Goal: Find specific page/section: Find specific page/section

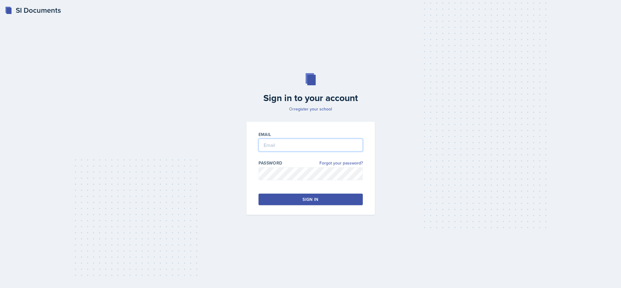
type input "[EMAIL_ADDRESS][DOMAIN_NAME]"
click at [344, 201] on button "Sign in" at bounding box center [310, 199] width 104 height 12
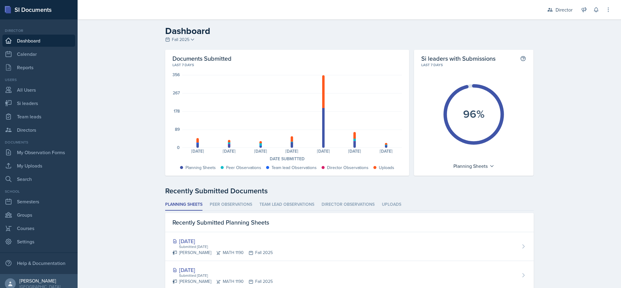
click at [563, 11] on div "Director" at bounding box center [563, 9] width 17 height 7
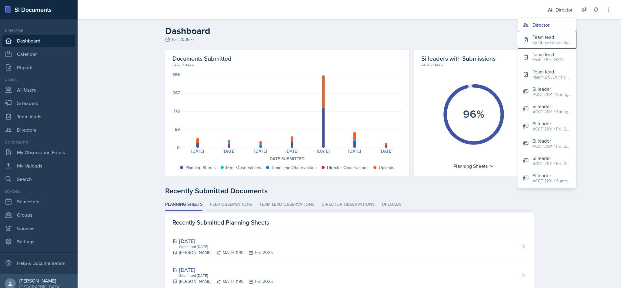
click at [547, 40] on div "Ka-Chow Crew / Spring 2025" at bounding box center [551, 42] width 39 height 6
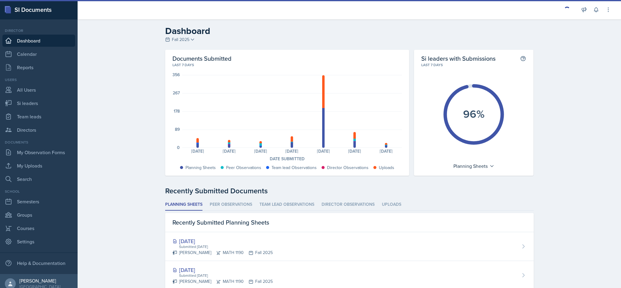
click at [566, 14] on div "Announcements New Announcement New Announcement Title Message Create Notificati…" at bounding box center [582, 9] width 58 height 19
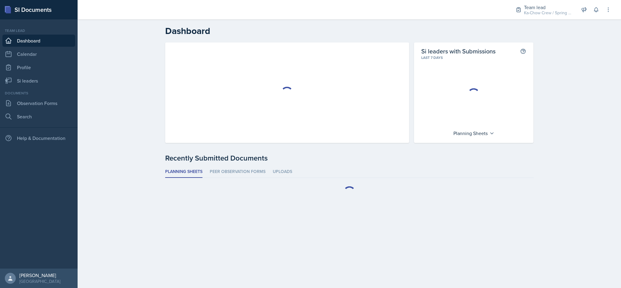
click at [557, 14] on div "Ka-Chow Crew / Spring 2025" at bounding box center [548, 13] width 48 height 6
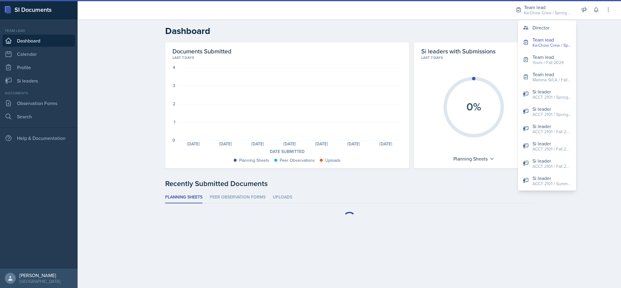
click at [556, 75] on div "Team lead" at bounding box center [551, 74] width 39 height 7
